Goal: Task Accomplishment & Management: Complete application form

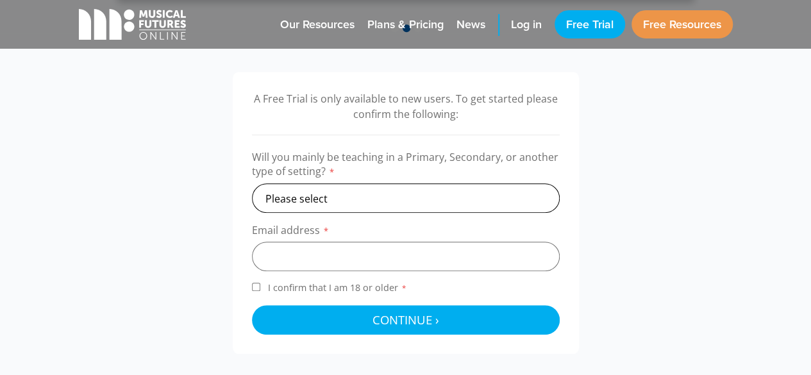
select select "other"
click at [252, 183] on select "Please select Primary Secondary Other" at bounding box center [406, 198] width 308 height 30
click at [294, 267] on input "email" at bounding box center [406, 257] width 308 height 30
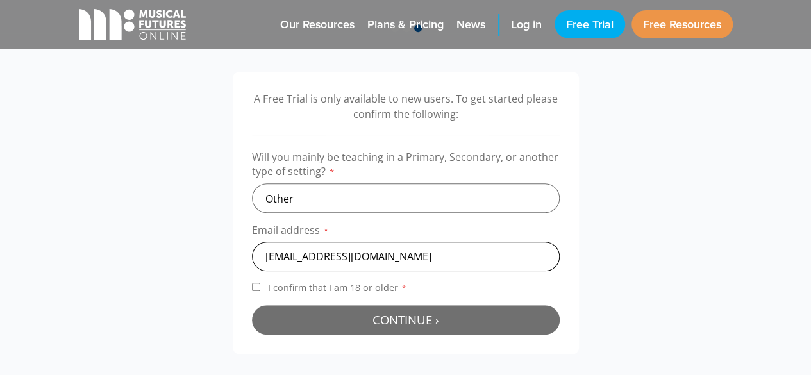
type input "emmersonbrianna971@gmail.com"
click at [471, 307] on button "Continue › Checking your details..." at bounding box center [406, 320] width 308 height 30
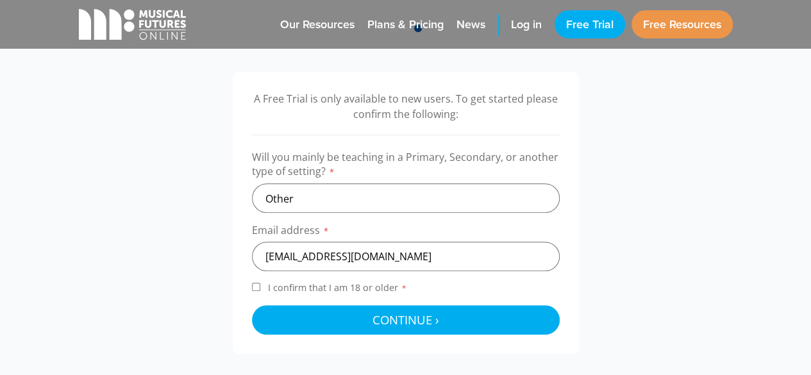
click at [262, 293] on label "I confirm that I am 18 or older *" at bounding box center [406, 290] width 308 height 17
click at [260, 291] on input "I confirm that I am 18 or older *" at bounding box center [256, 287] width 8 height 8
checkbox input "true"
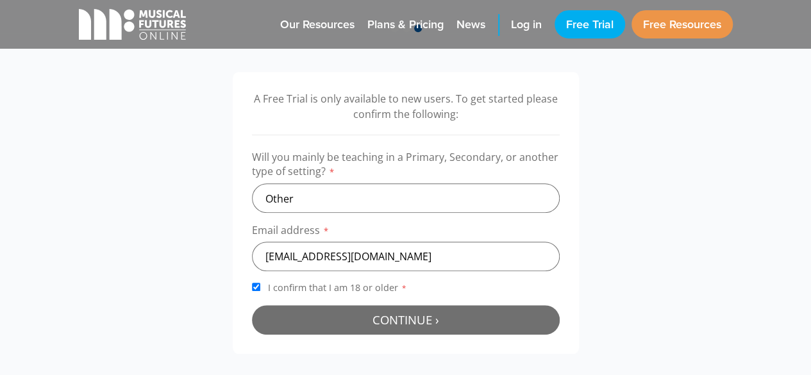
click at [341, 317] on button "Continue › Checking your details..." at bounding box center [406, 320] width 308 height 30
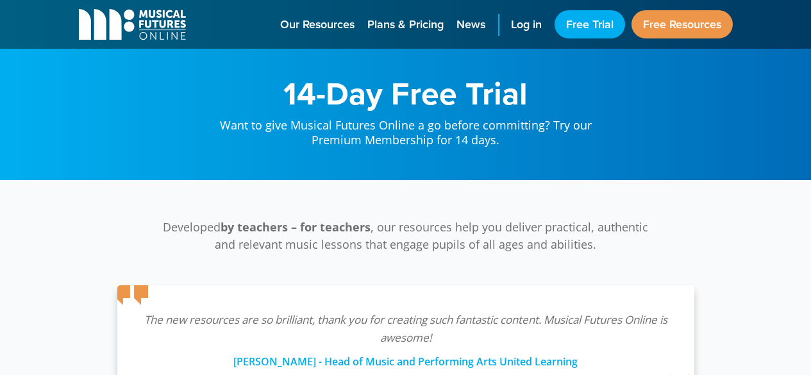
scroll to position [418, 0]
